Goal: Obtain resource: Download file/media

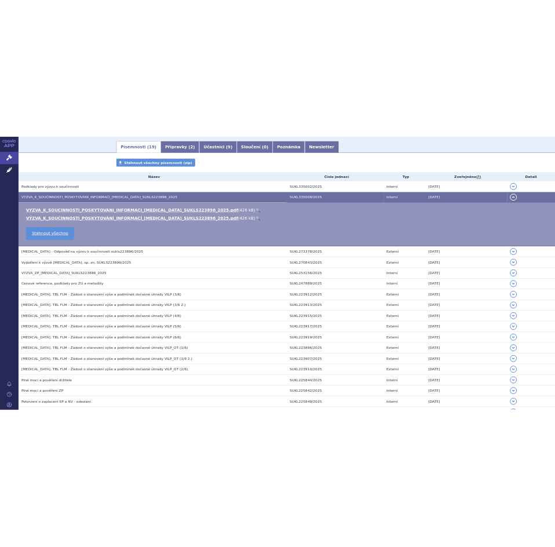
scroll to position [191, 0]
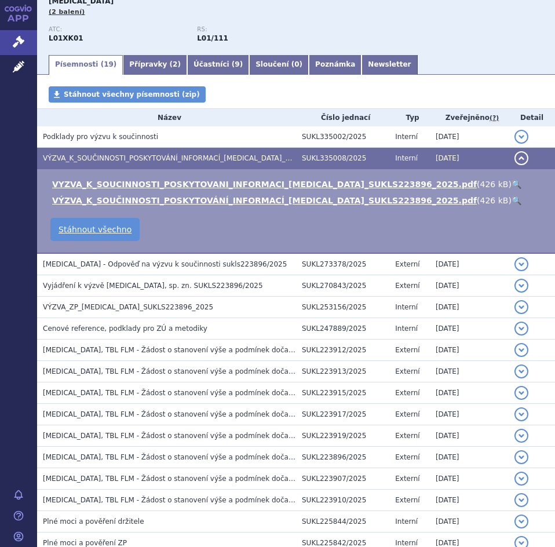
click at [284, 217] on td "VYZVA_K_SOUCINNOSTI_POSKYTOVANI_INFORMACI_LYNPARZA_SUKLS223896_2025.pdf ( 426 k…" at bounding box center [296, 211] width 518 height 85
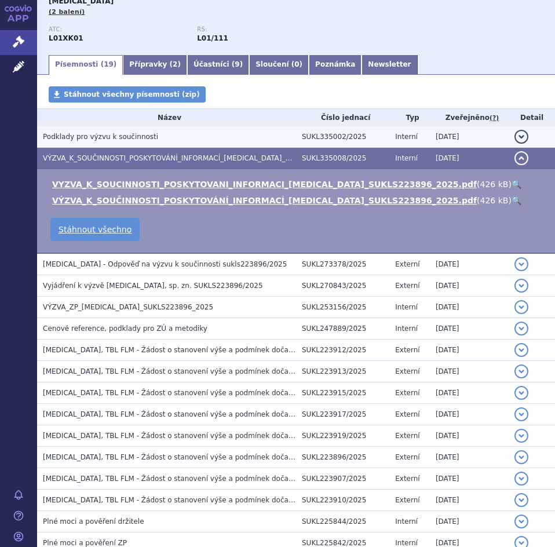
click at [250, 126] on td "Podklady pro výzvu k součinnosti" at bounding box center [166, 136] width 259 height 21
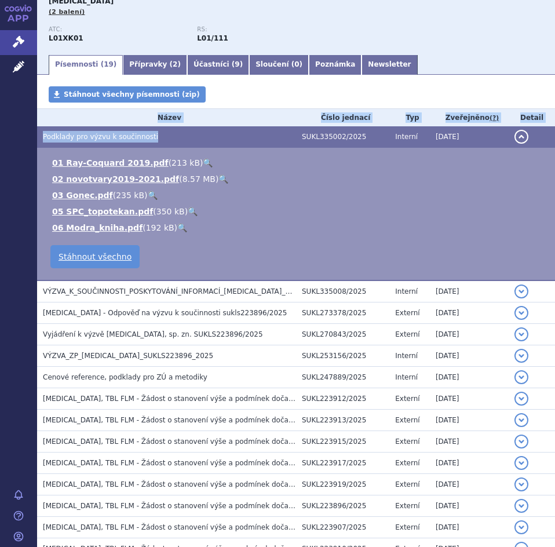
drag, startPoint x: 250, startPoint y: 111, endPoint x: 255, endPoint y: 72, distance: 39.2
click at [255, 86] on div "Písemnosti Stáhnout všechny písemnosti (zip) Název Číslo jednací Typ Zveřejněno…" at bounding box center [296, 388] width 518 height 604
click at [255, 86] on div "Stáhnout všechny písemnosti (zip)" at bounding box center [296, 97] width 518 height 22
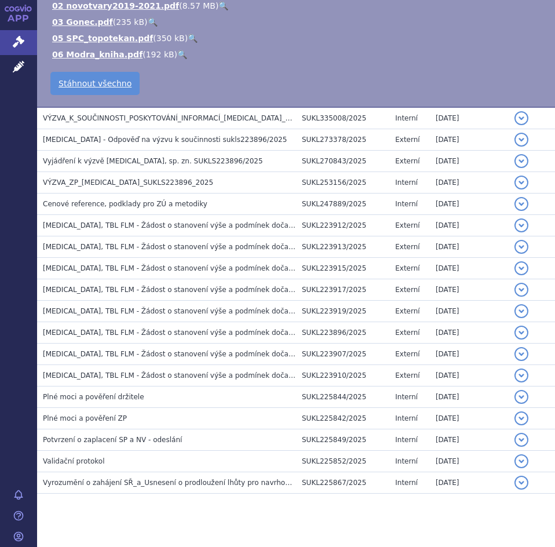
scroll to position [0, 0]
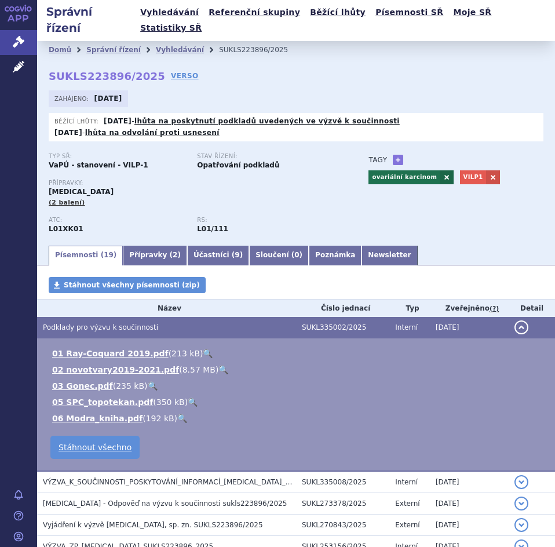
click at [123, 323] on span "Podklady pro výzvu k součinnosti" at bounding box center [100, 327] width 115 height 8
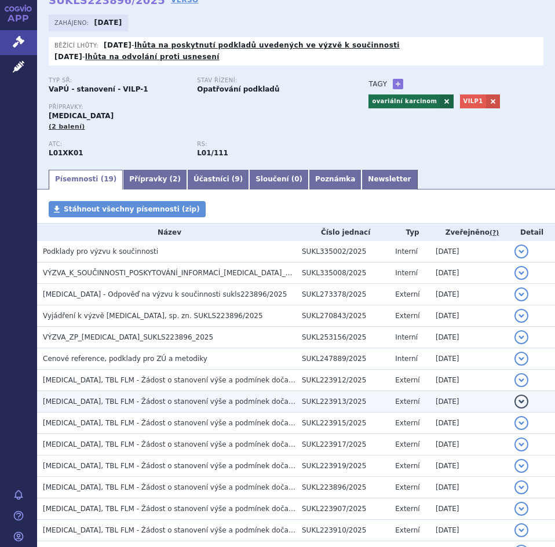
scroll to position [76, 0]
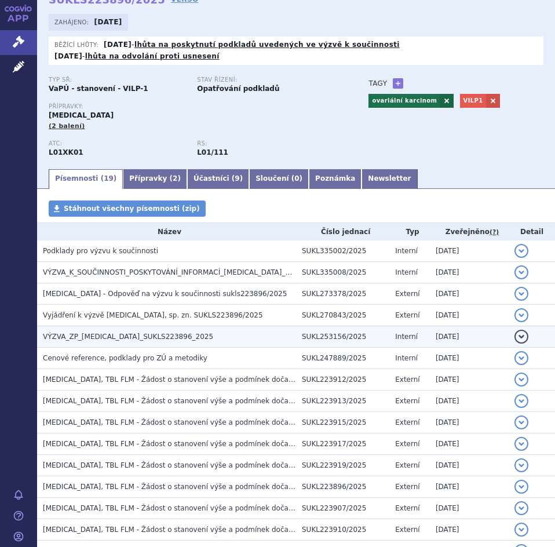
click at [139, 328] on td "VÝZVA_ZP_LYNPARZA_SUKLS223896_2025" at bounding box center [166, 336] width 259 height 21
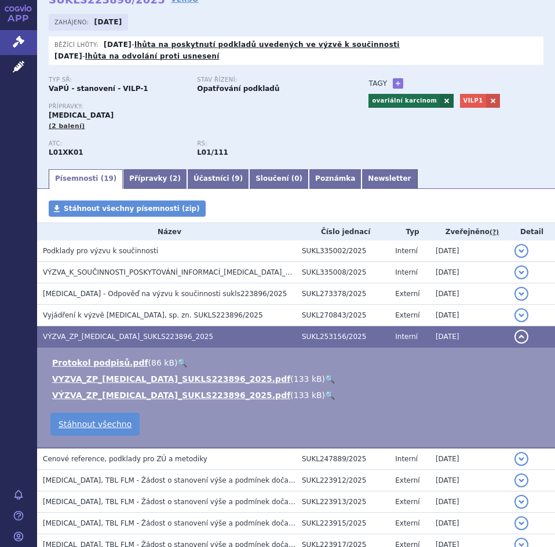
click at [325, 374] on link "🔍" at bounding box center [330, 378] width 10 height 9
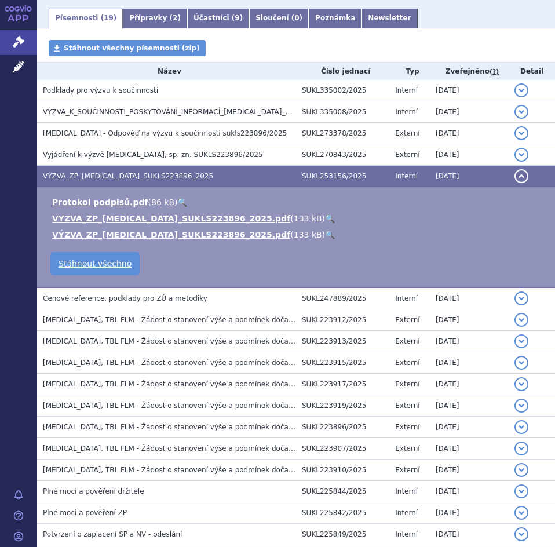
scroll to position [237, 0]
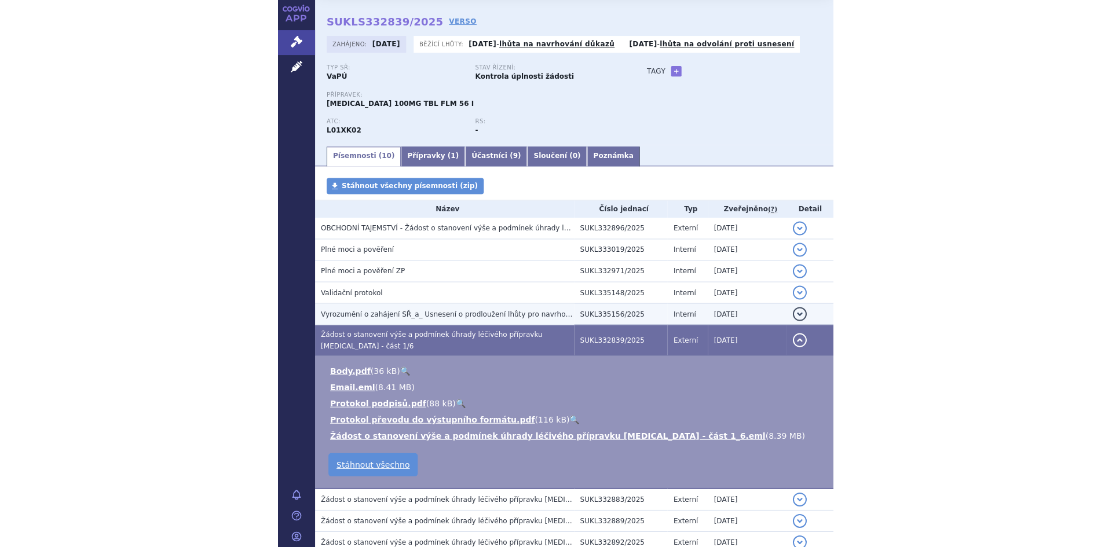
scroll to position [127, 0]
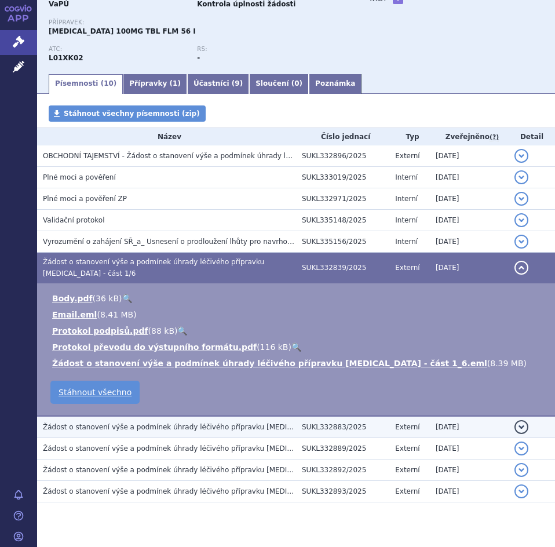
click at [198, 416] on td "Žádost o stanovení výše a podmínek úhrady léčivého přípravku [MEDICAL_DATA] - č…" at bounding box center [166, 427] width 259 height 22
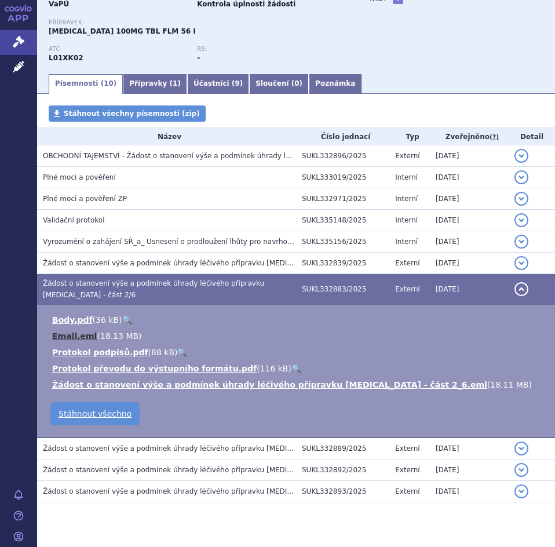
click at [79, 331] on link "Email.eml" at bounding box center [74, 335] width 45 height 9
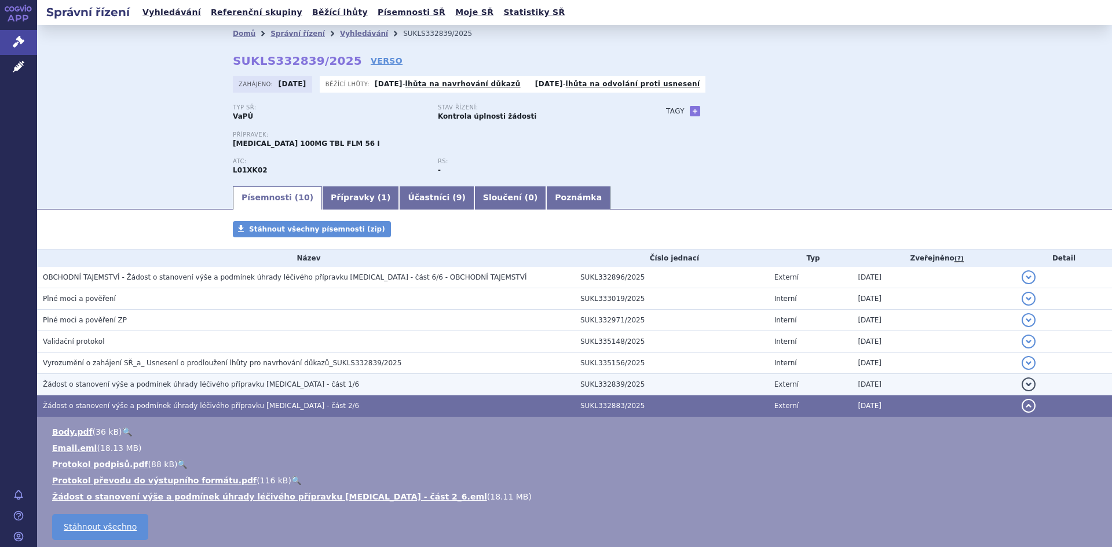
scroll to position [0, 0]
